Goal: Task Accomplishment & Management: Manage account settings

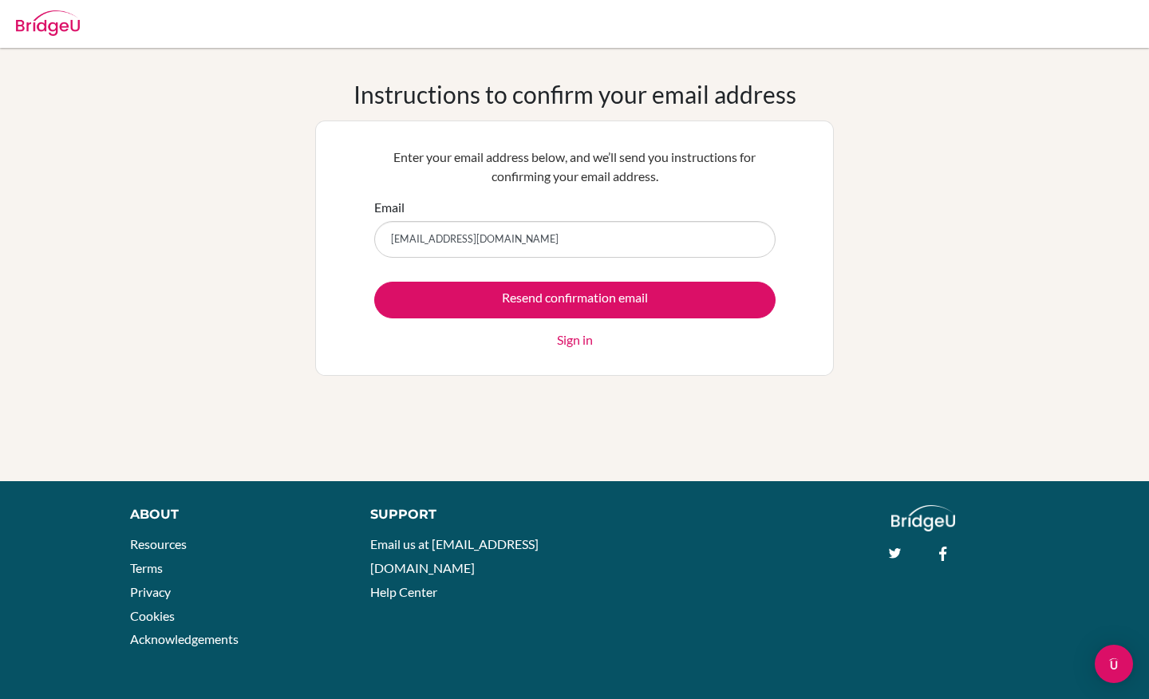
type input "[EMAIL_ADDRESS][DOMAIN_NAME]"
click at [374, 282] on input "Resend confirmation email" at bounding box center [574, 300] width 401 height 37
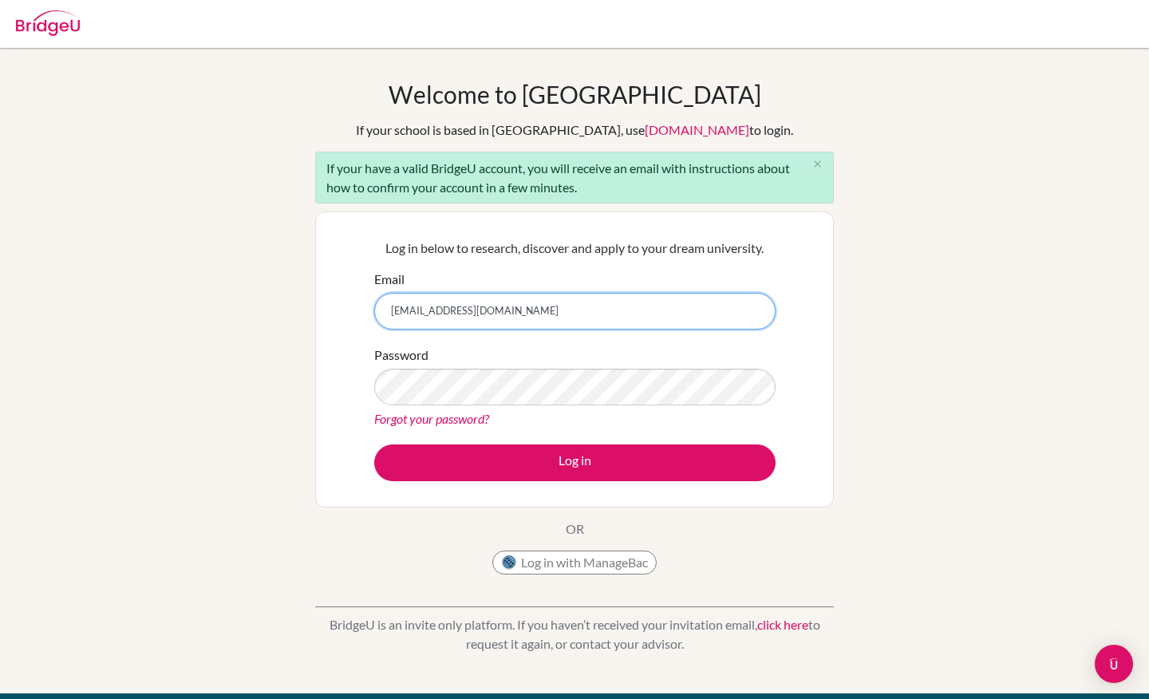
type input "[EMAIL_ADDRESS][DOMAIN_NAME]"
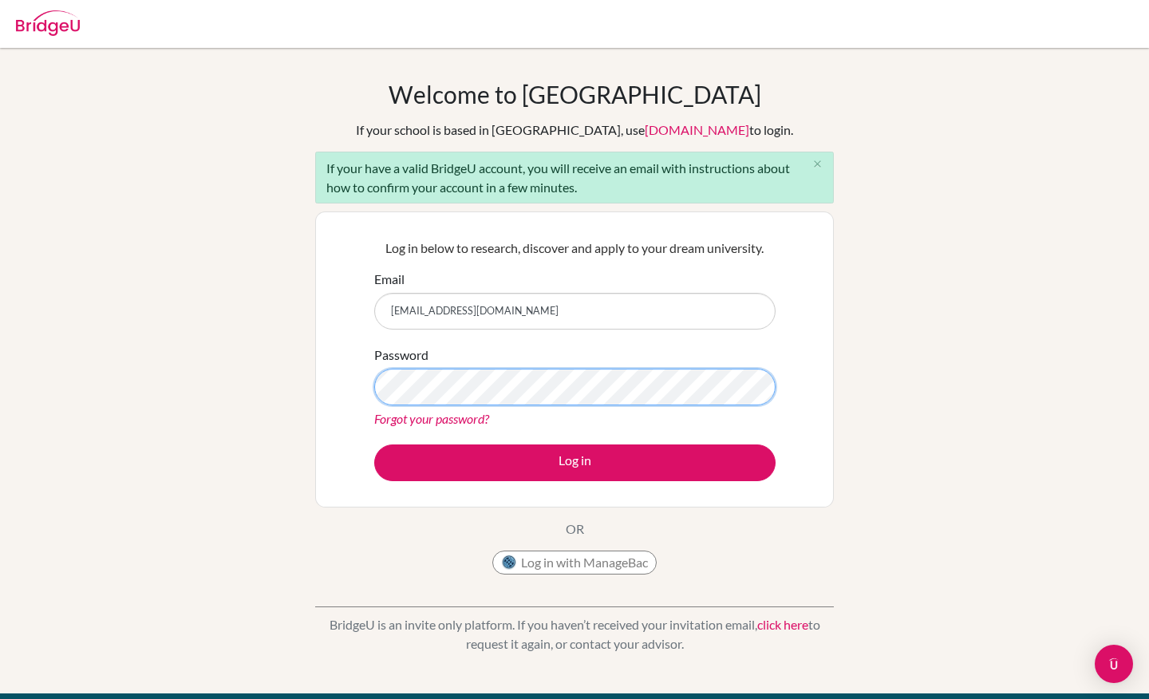
click at [374, 444] on button "Log in" at bounding box center [574, 462] width 401 height 37
